Goal: Task Accomplishment & Management: Manage account settings

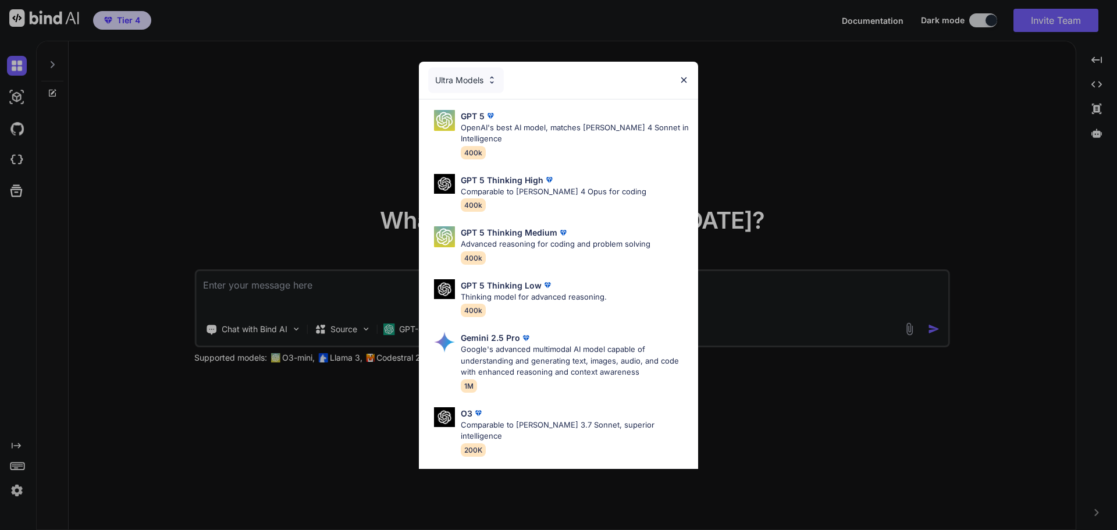
click at [345, 98] on div "Ultra Models GPT 5 OpenAI's best AI model, matches [PERSON_NAME] 4 Sonnet in In…" at bounding box center [558, 265] width 1117 height 530
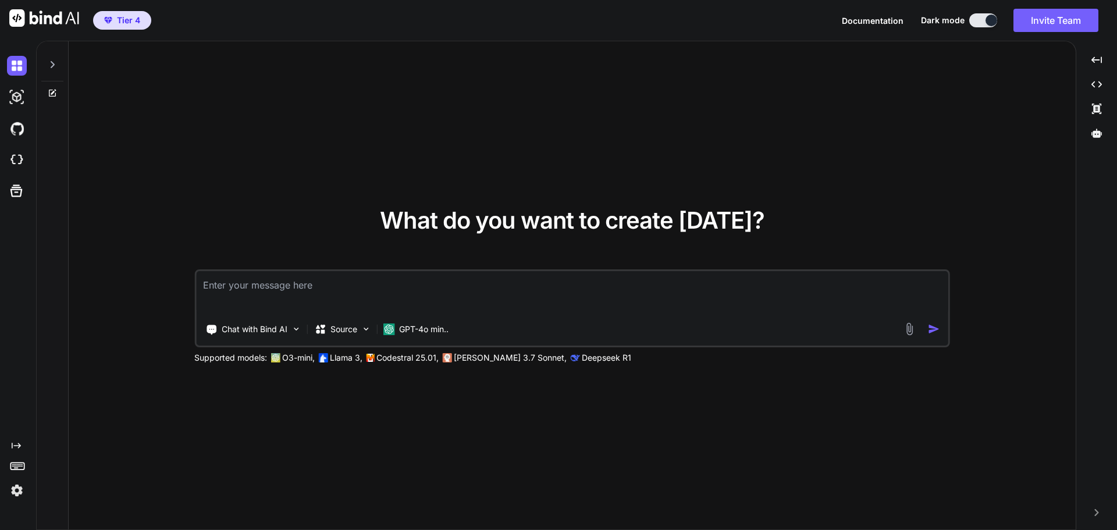
type textarea "x"
click at [19, 489] on img at bounding box center [17, 490] width 20 height 20
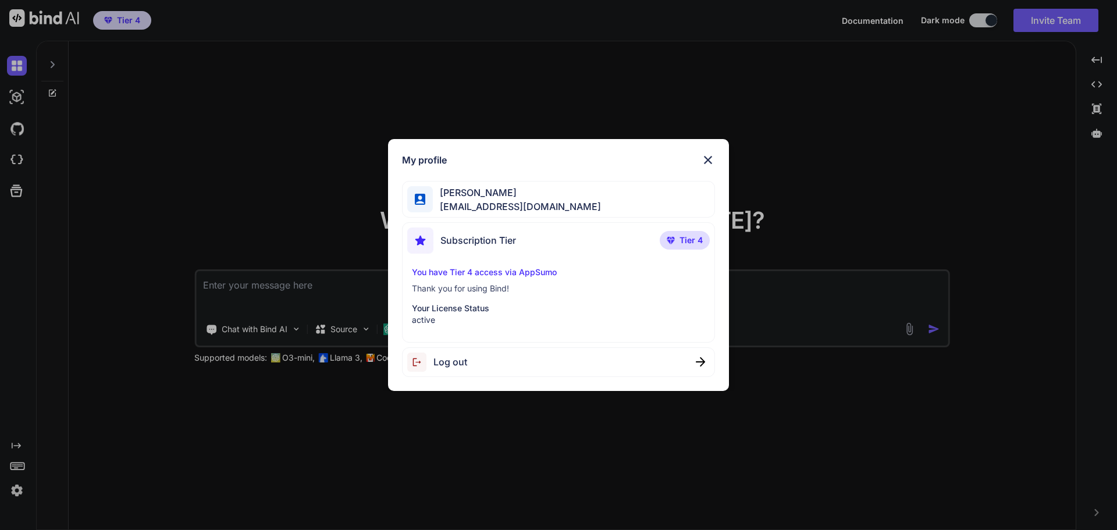
click at [552, 195] on div "Kosy Ikeh kosyoikeh@gmail.com" at bounding box center [558, 199] width 313 height 37
click at [673, 241] on img at bounding box center [670, 240] width 8 height 7
click at [516, 279] on div "You have Tier 4 access via AppSumo Thank you for using Bind! Your License Statu…" at bounding box center [558, 295] width 303 height 59
click at [967, 155] on div "My profile Kosy Ikeh kosyoikeh@gmail.com Subscription Tier Tier 4 You have Tier…" at bounding box center [558, 265] width 1117 height 530
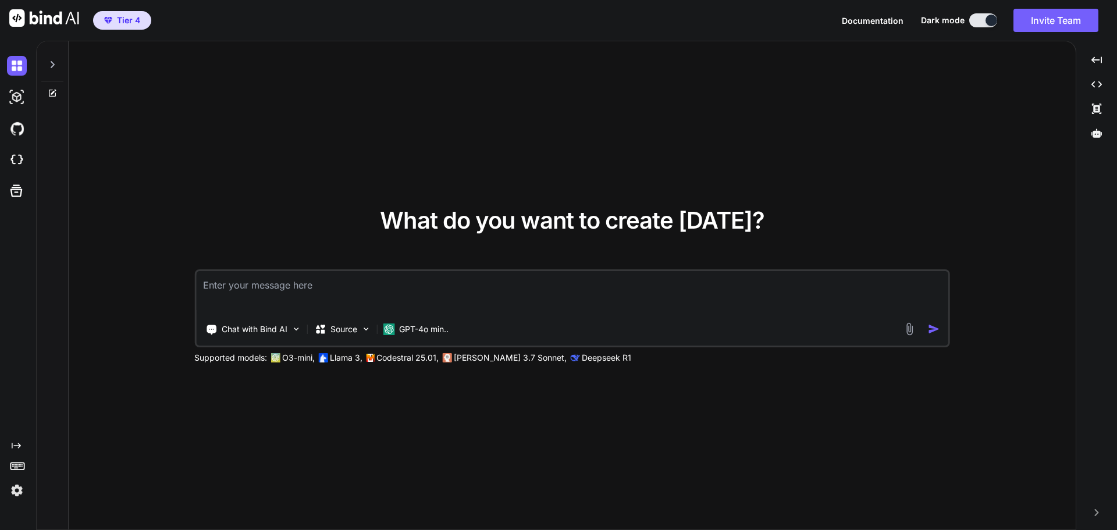
click at [11, 491] on img at bounding box center [17, 490] width 20 height 20
